Goal: Information Seeking & Learning: Learn about a topic

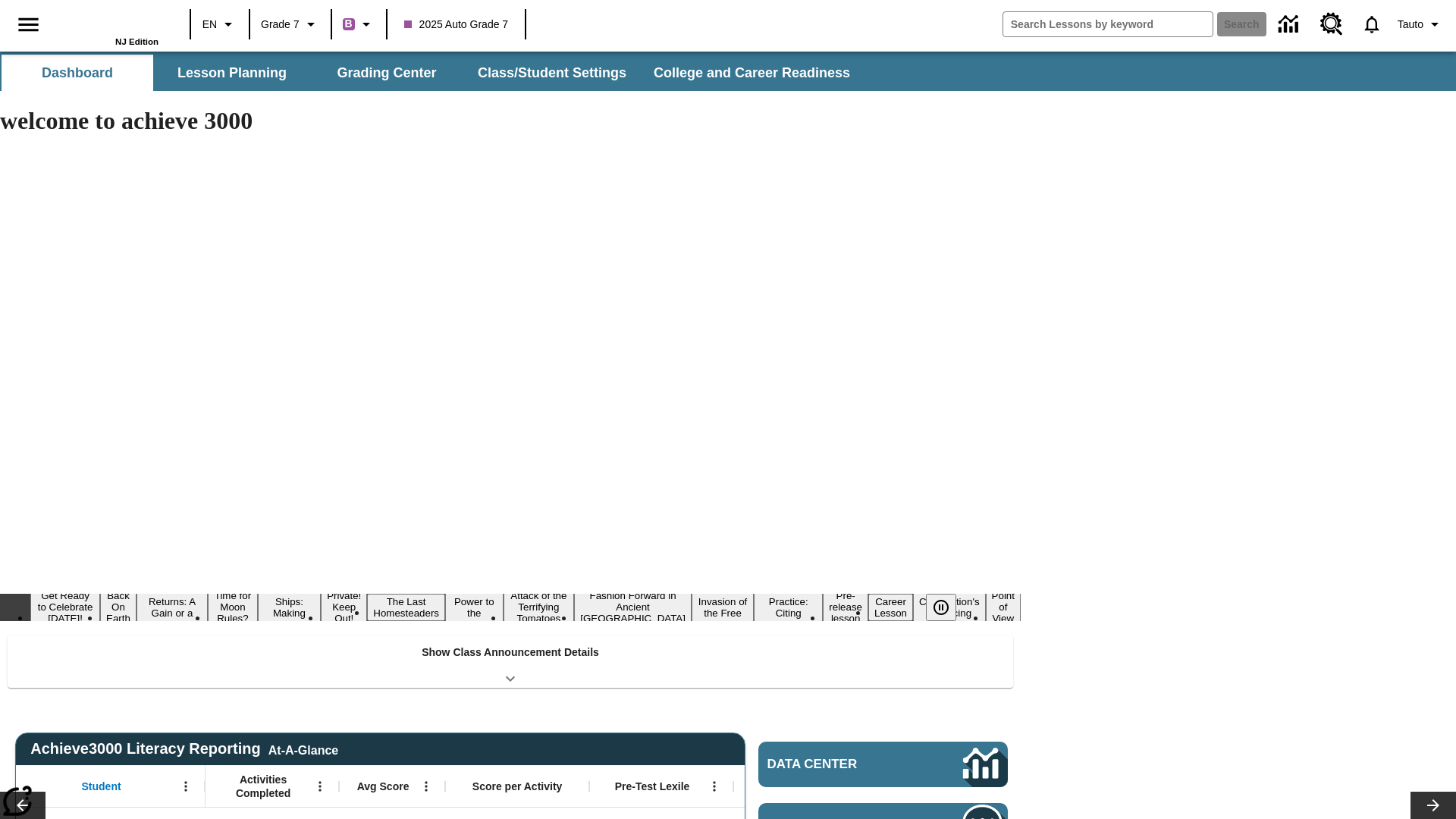
type input "-1"
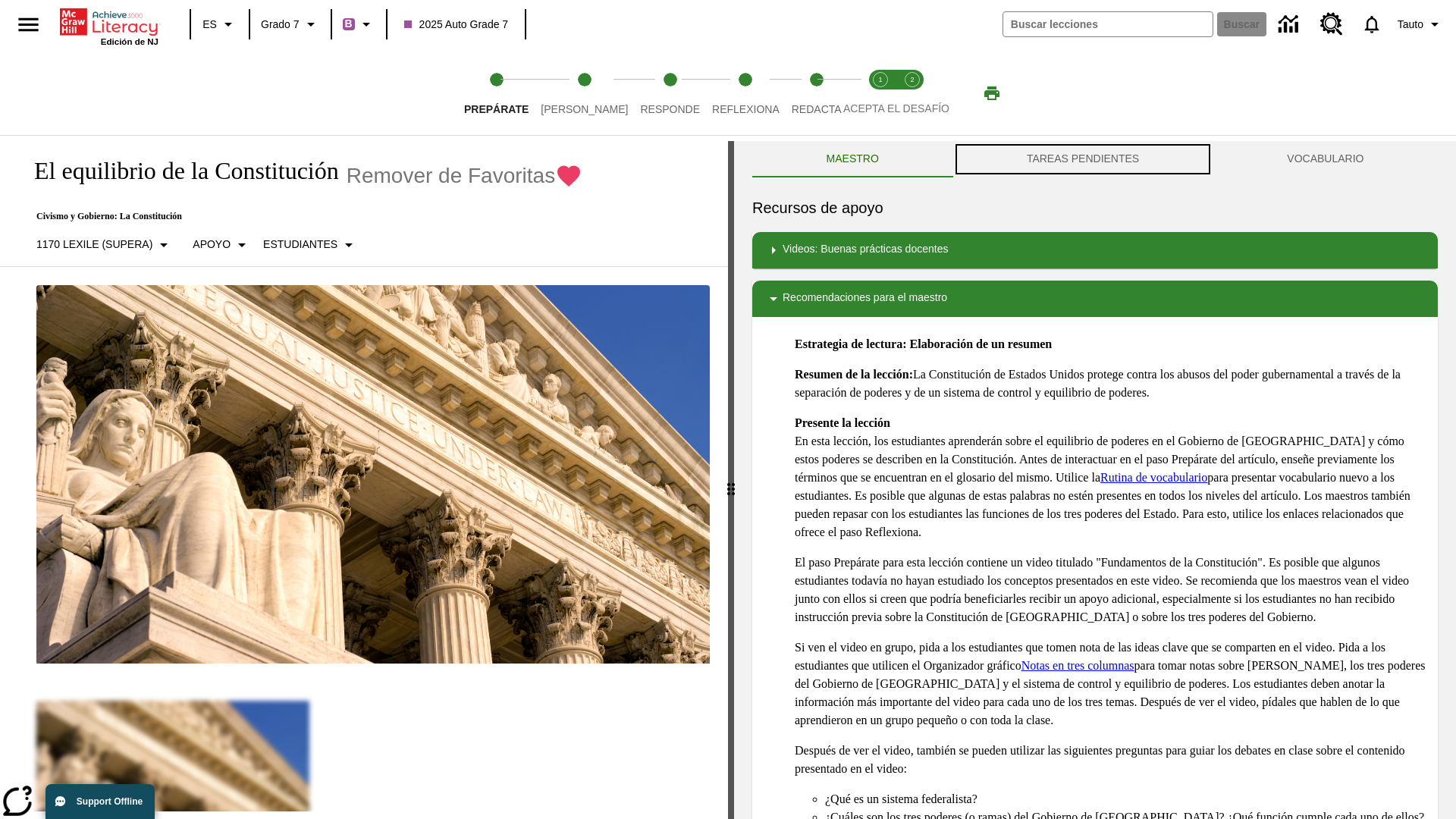
click at [1083, 159] on button "TAREAS PENDIENTES" at bounding box center [1082, 159] width 260 height 36
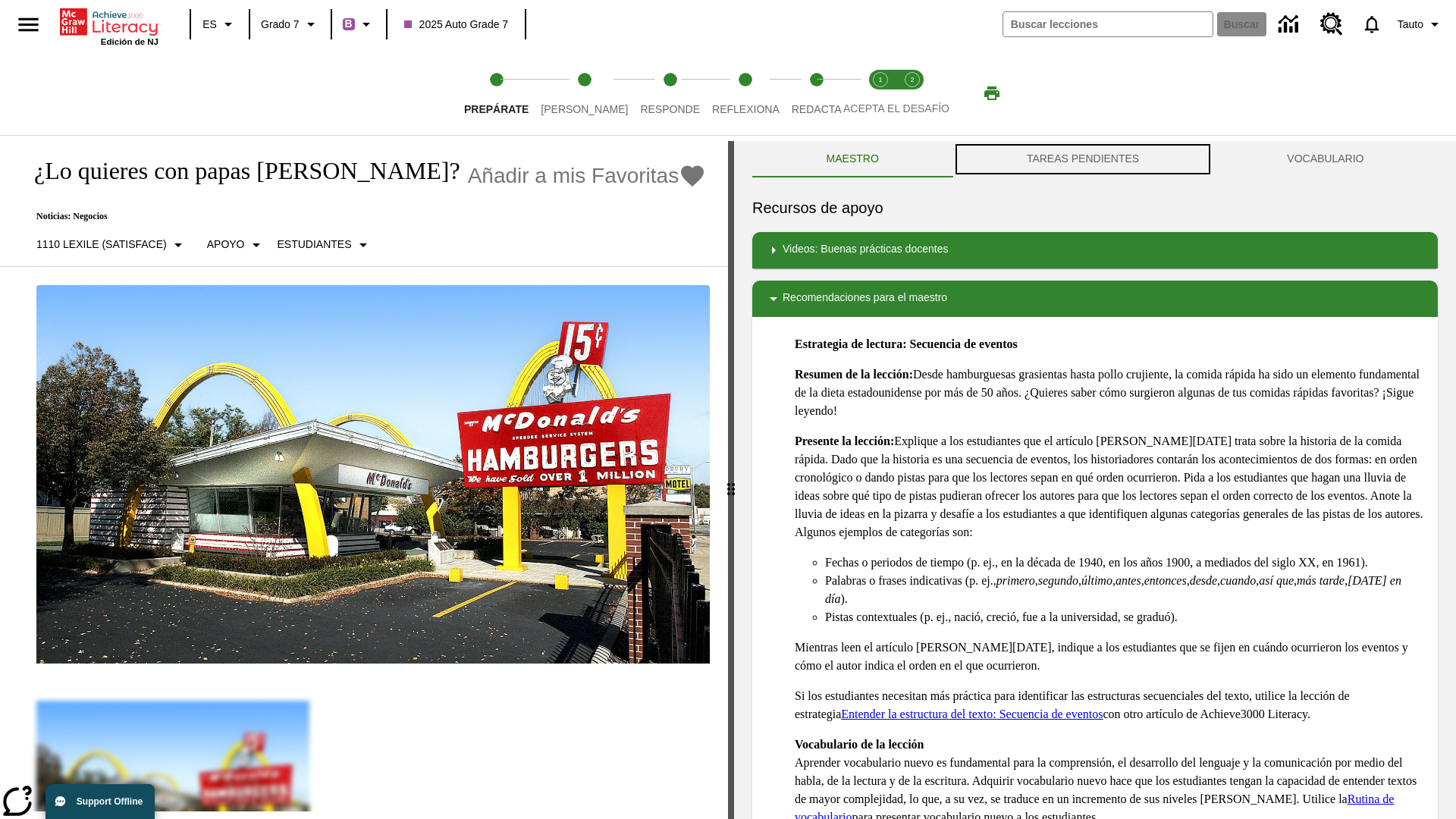
click at [1083, 159] on button "TAREAS PENDIENTES" at bounding box center [1082, 159] width 260 height 36
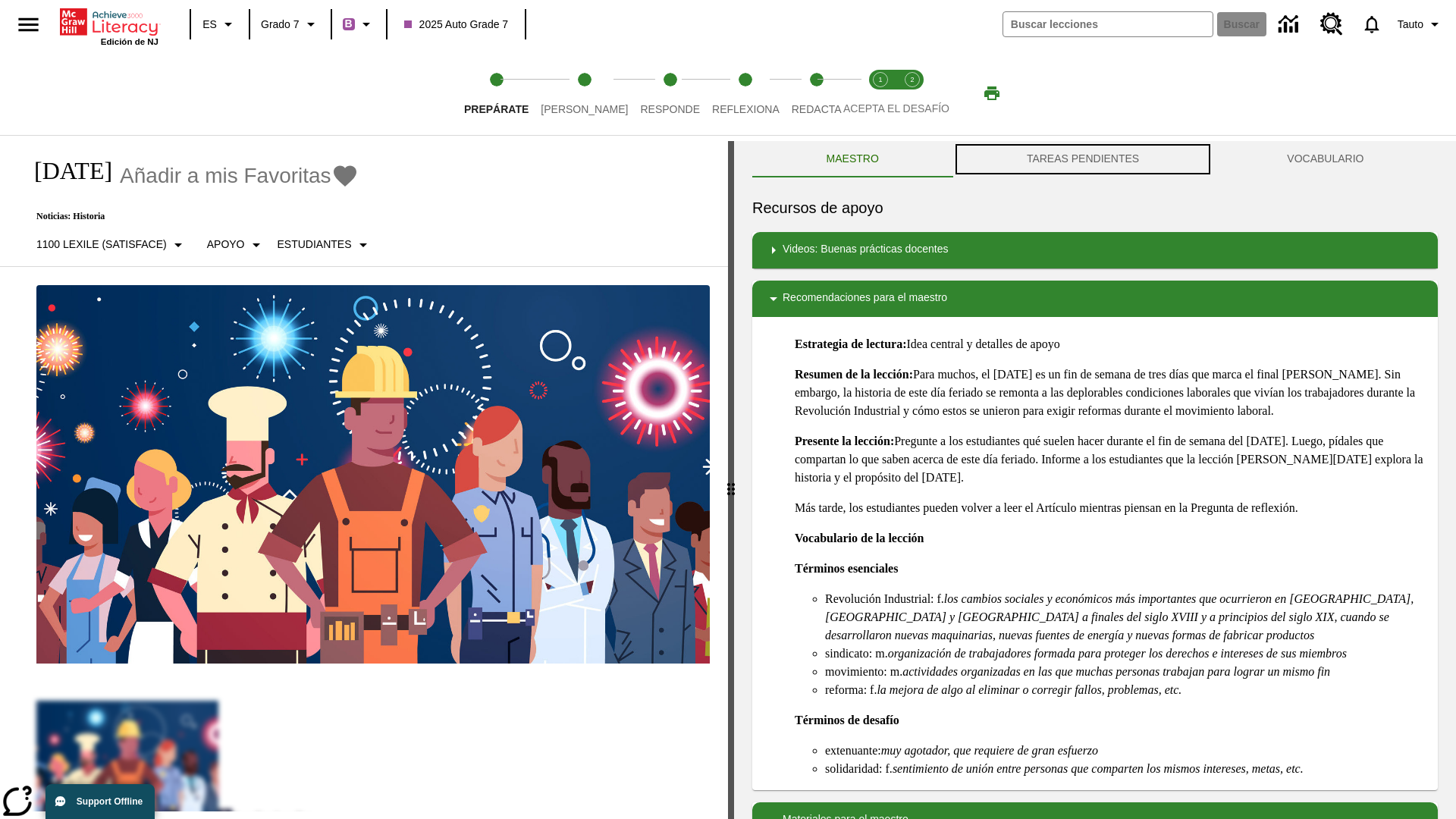
click at [1083, 159] on button "TAREAS PENDIENTES" at bounding box center [1082, 159] width 260 height 36
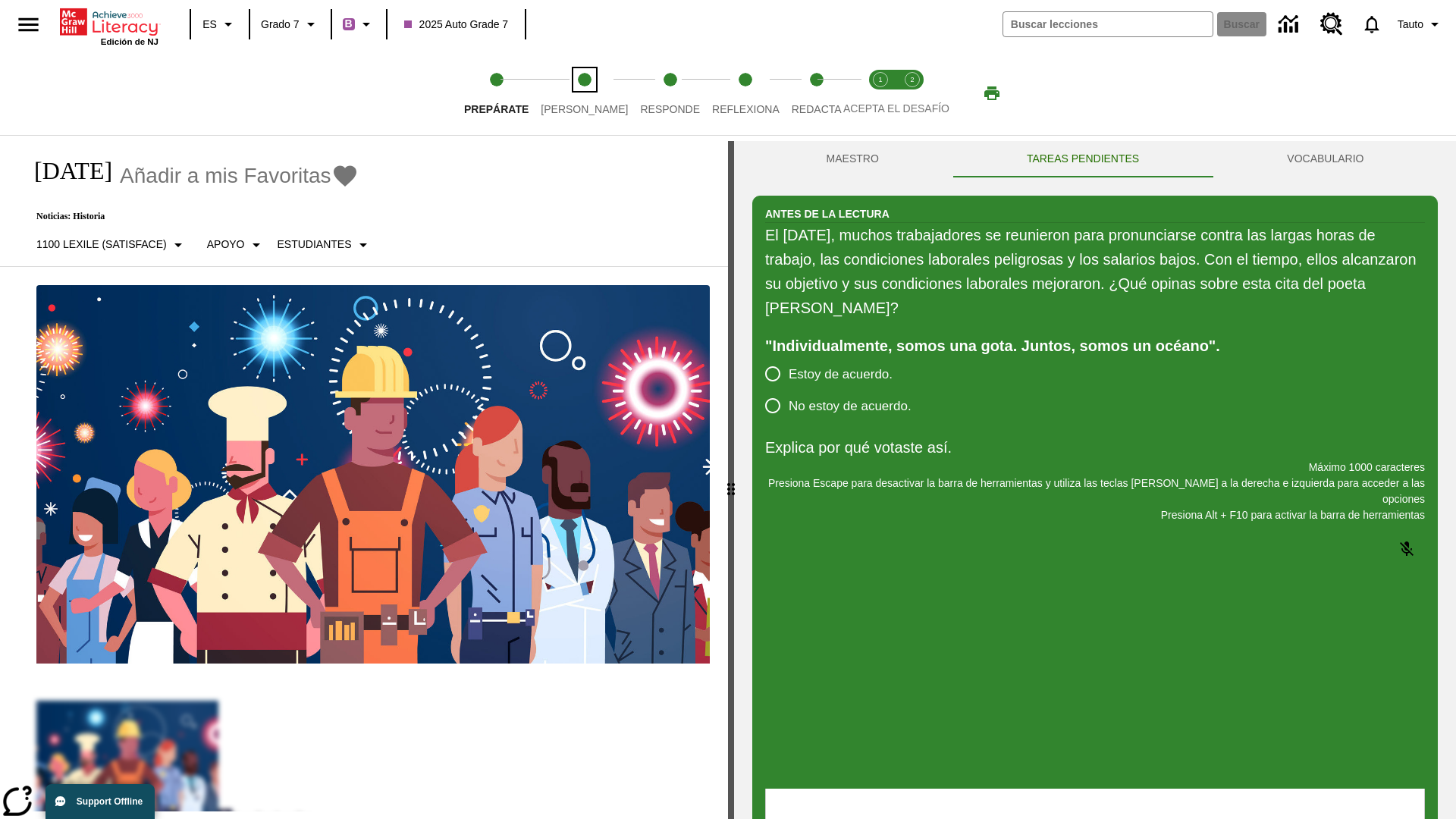
click at [572, 93] on span "[PERSON_NAME]" at bounding box center [585, 103] width 87 height 27
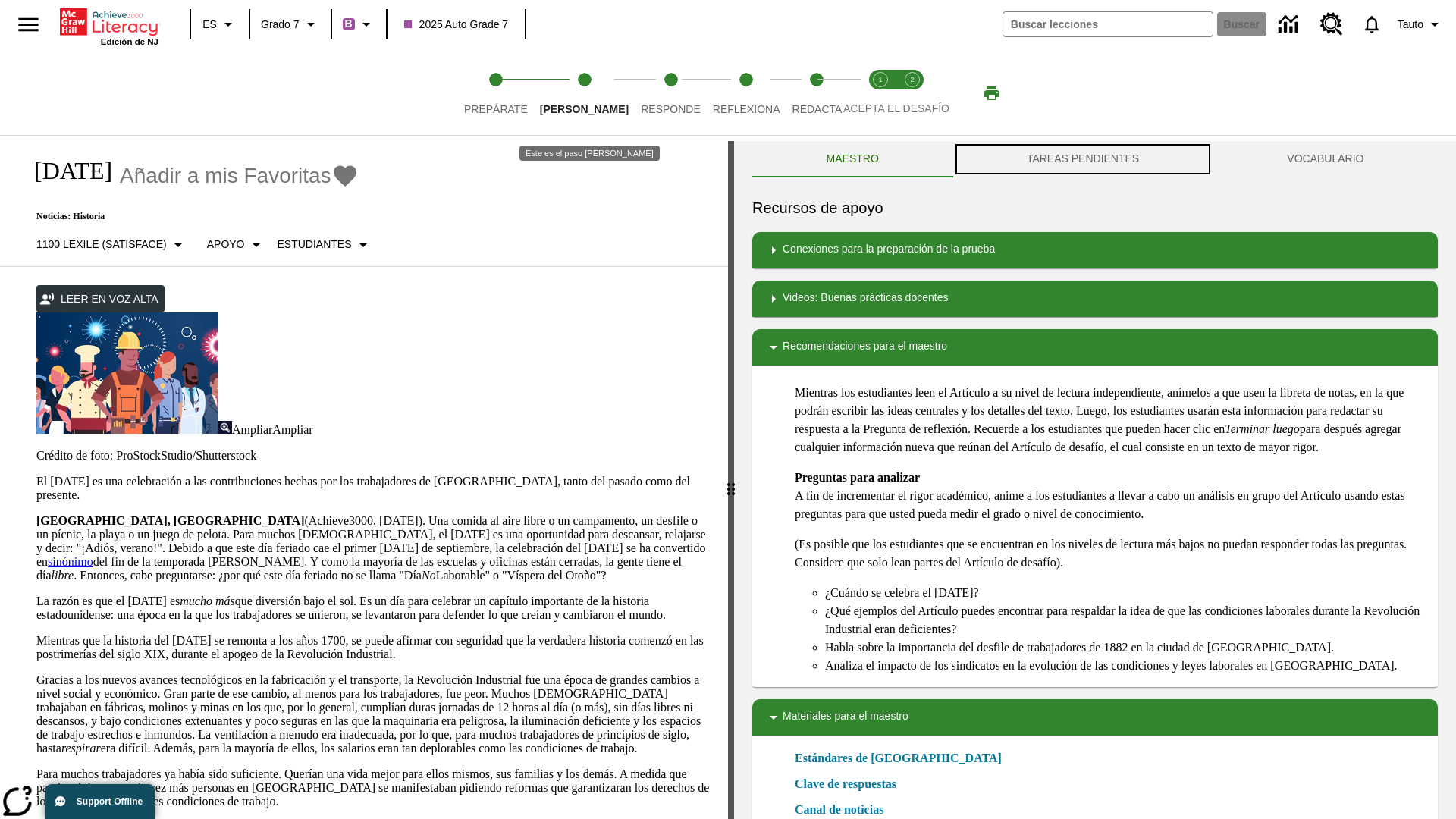
scroll to position [1, 0]
click at [1083, 159] on button "TAREAS PENDIENTES" at bounding box center [1082, 159] width 260 height 36
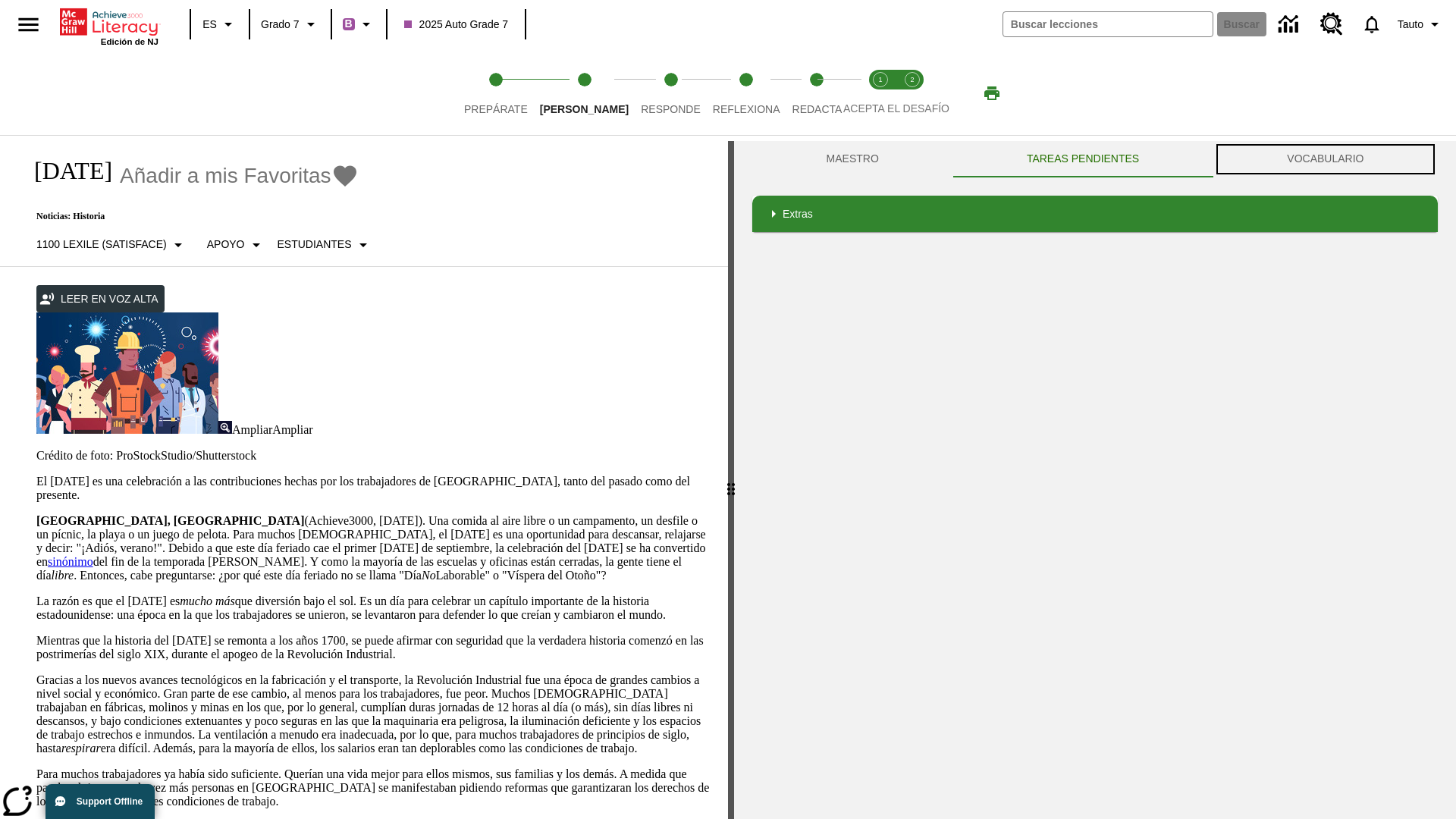
click at [1326, 158] on button "VOCABULARIO" at bounding box center [1326, 159] width 225 height 36
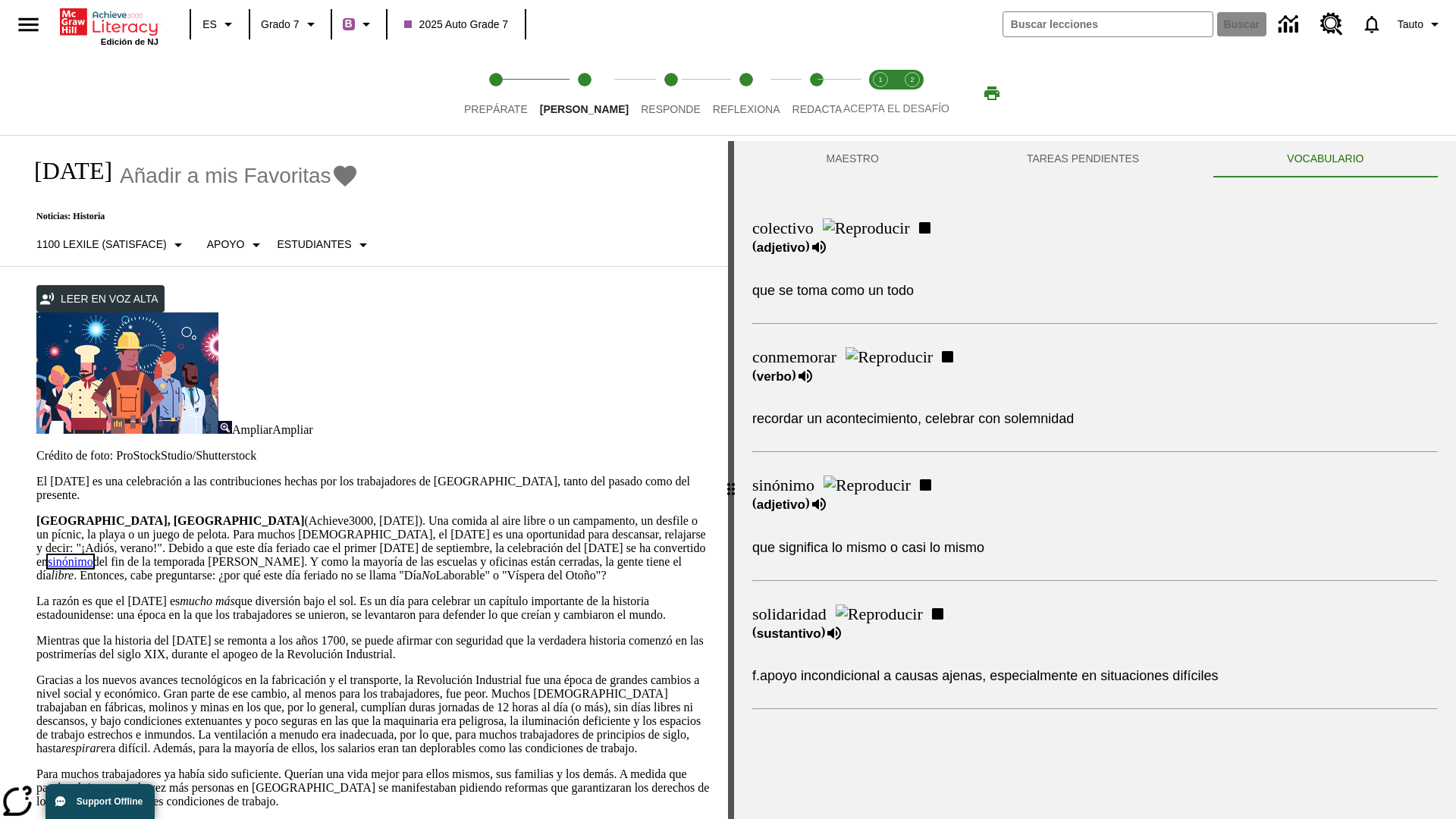
click at [93, 555] on link "sinónimo" at bounding box center [71, 561] width 45 height 13
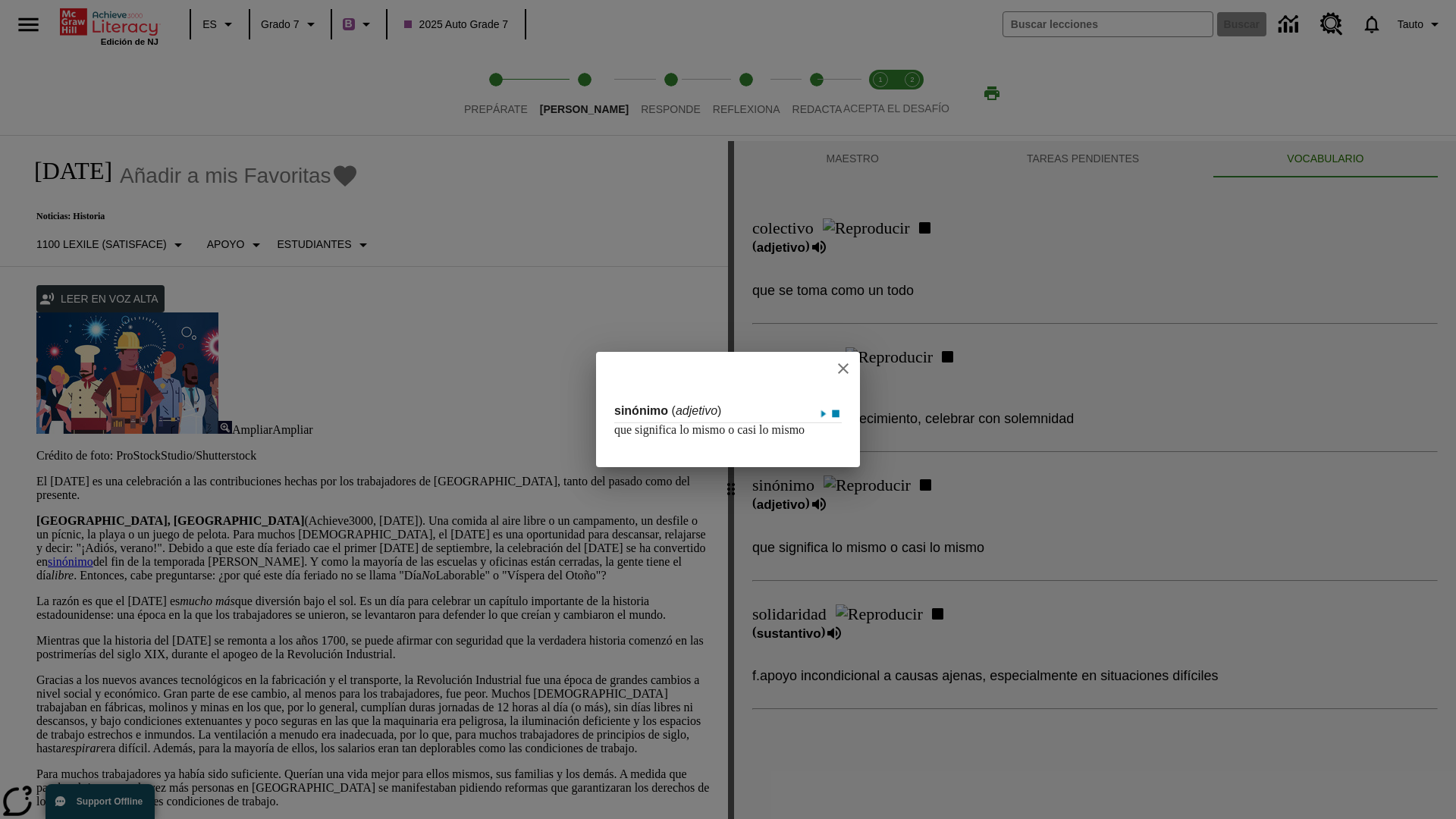
click at [844, 363] on icon "close" at bounding box center [843, 368] width 11 height 11
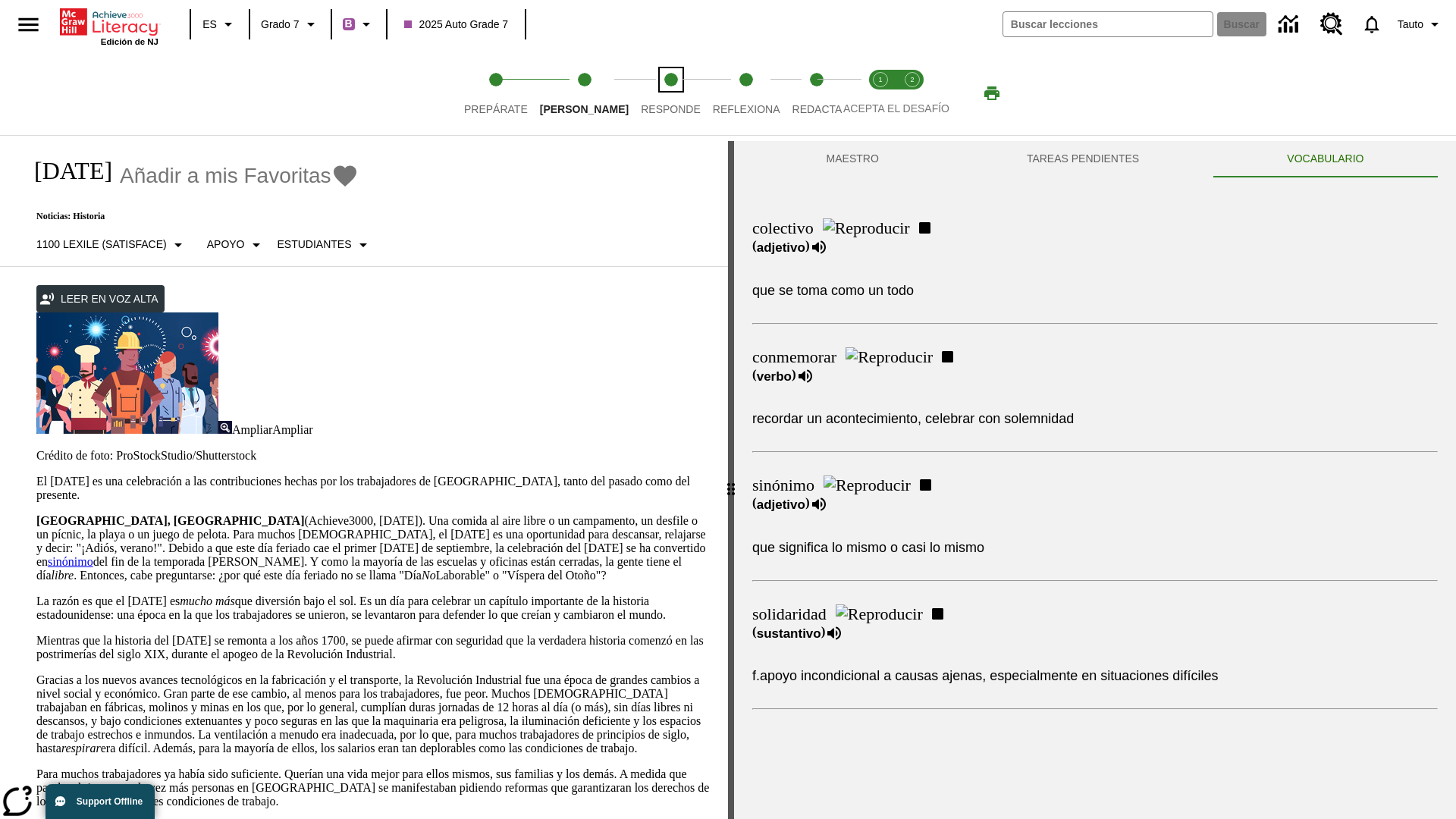
click at [648, 93] on span "Responde" at bounding box center [670, 103] width 60 height 27
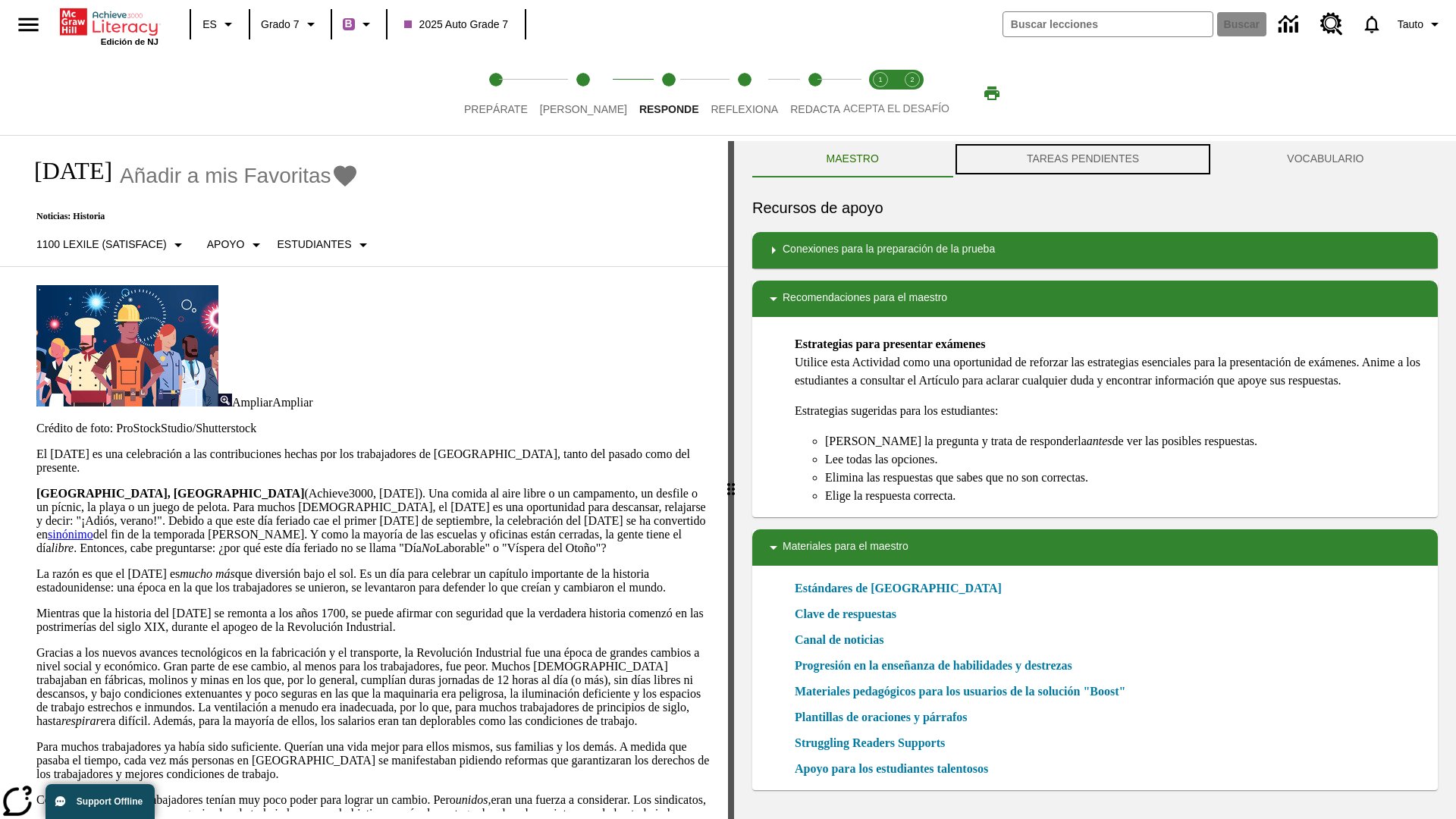
scroll to position [1, 0]
click at [1083, 159] on button "TAREAS PENDIENTES" at bounding box center [1082, 159] width 260 height 36
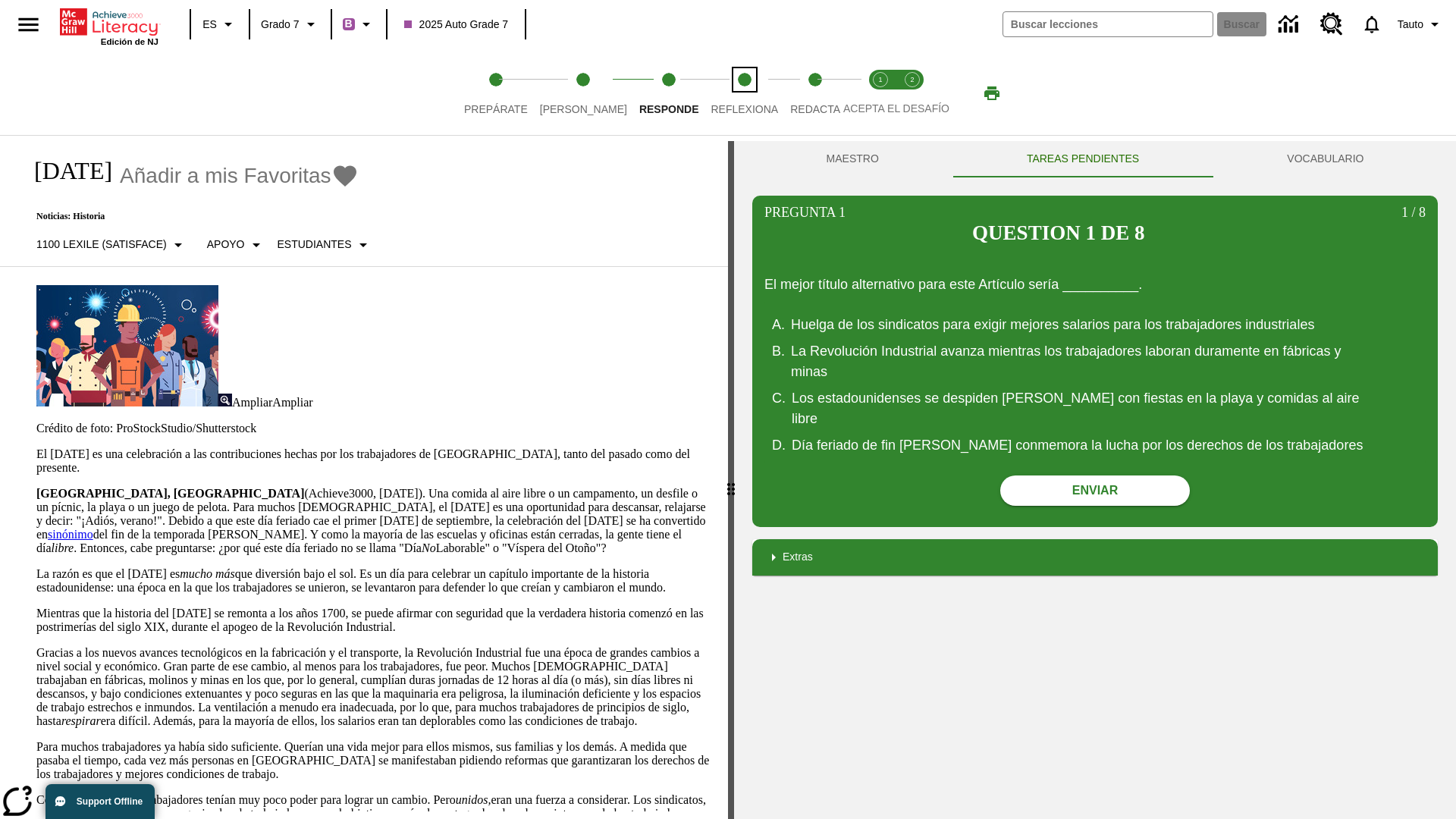
click at [724, 93] on span "Reflexiona" at bounding box center [744, 103] width 67 height 27
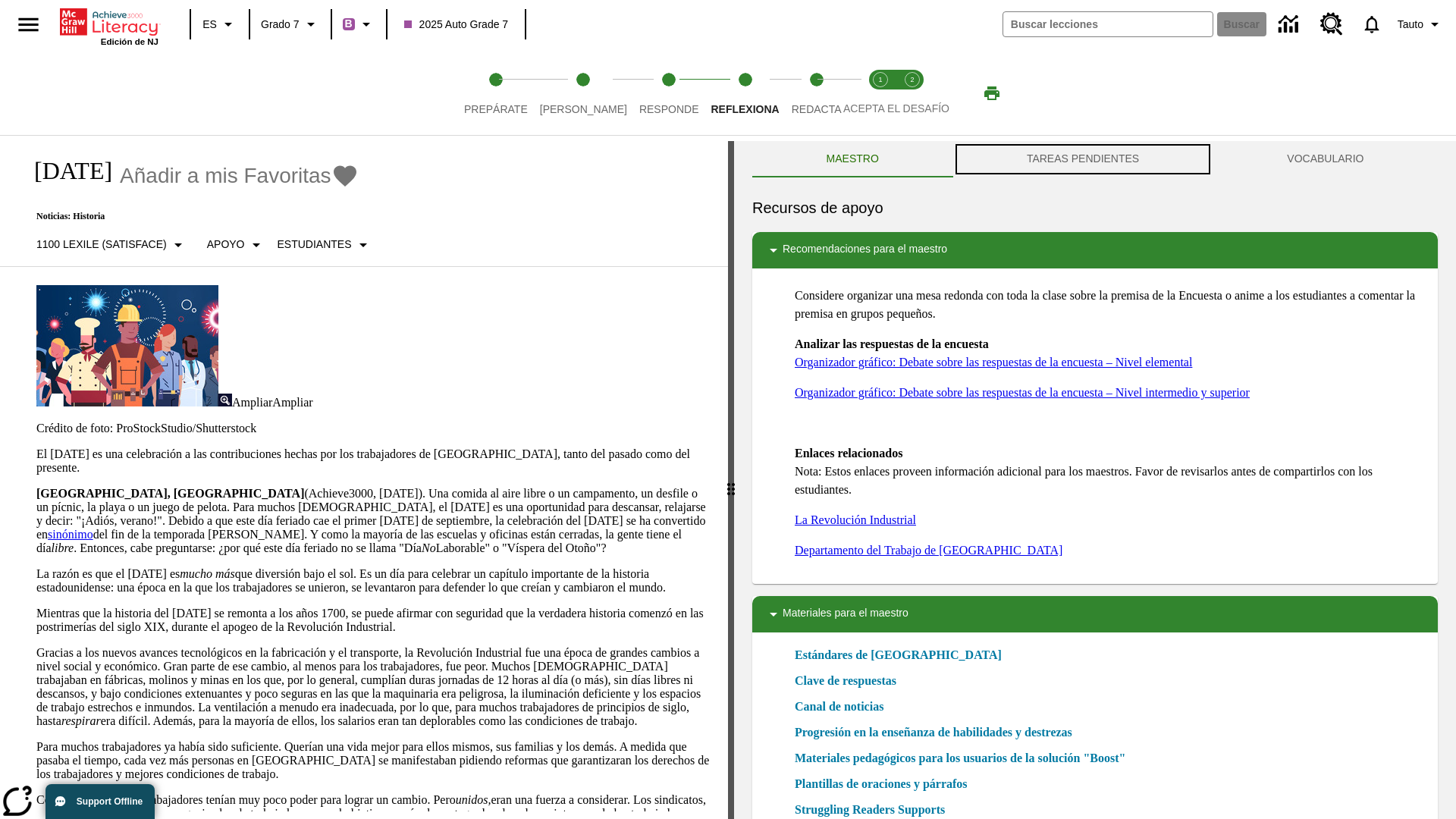
scroll to position [1, 0]
click at [1083, 159] on button "TAREAS PENDIENTES" at bounding box center [1082, 159] width 260 height 36
